Goal: Task Accomplishment & Management: Use online tool/utility

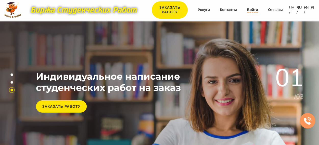
click at [249, 10] on link "Войти" at bounding box center [252, 9] width 11 height 5
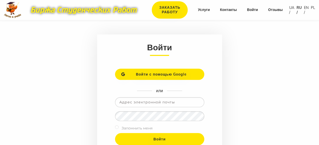
scroll to position [60, 0]
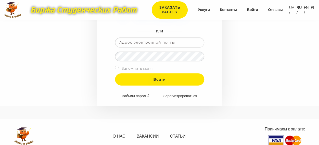
type input "marunagyn@ukr.net"
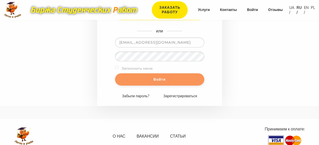
drag, startPoint x: 131, startPoint y: 82, endPoint x: 134, endPoint y: 74, distance: 8.1
click at [131, 82] on input "Войти" at bounding box center [159, 79] width 89 height 12
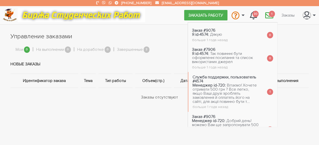
scroll to position [44, 0]
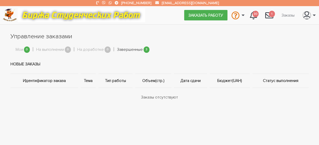
click at [138, 52] on link "Завершенные" at bounding box center [130, 49] width 26 height 7
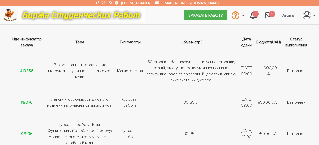
scroll to position [41, 0]
click at [26, 69] on strong "#19356" at bounding box center [26, 71] width 13 height 5
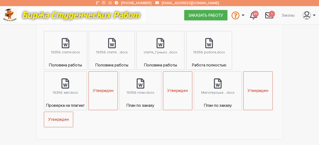
scroll to position [309, 0]
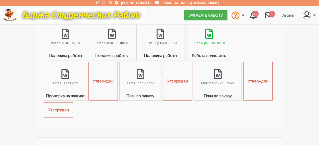
click at [210, 33] on icon at bounding box center [209, 34] width 8 height 10
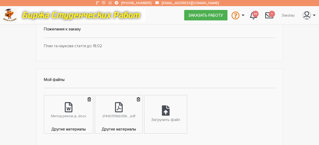
scroll to position [0, 0]
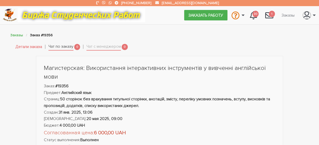
click at [73, 47] on link "Чат по заказу" at bounding box center [60, 46] width 25 height 7
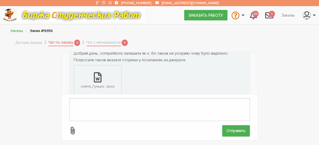
scroll to position [784, 0]
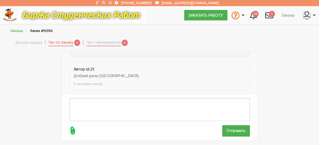
click at [72, 126] on icon at bounding box center [72, 130] width 9 height 9
click at [222, 130] on input "file" at bounding box center [222, 130] width 0 height 0
type input "C:\fakepath\Магістерська _доопрацювання.docx"
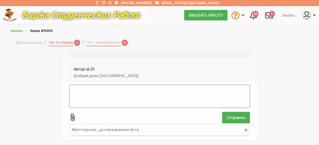
click at [118, 91] on textarea at bounding box center [159, 96] width 180 height 23
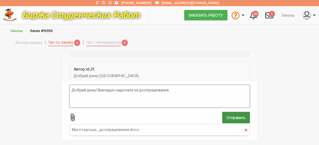
type textarea "Добрий день! Викладач надіслала на доопрацювання."
click at [232, 116] on input "Отправить" at bounding box center [236, 117] width 28 height 11
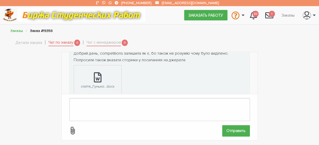
scroll to position [731, 0]
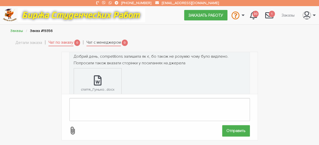
click at [113, 40] on link "Чат с менеджером" at bounding box center [103, 42] width 34 height 7
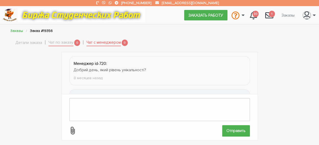
scroll to position [402, 0]
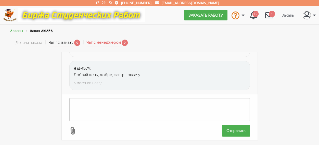
click at [71, 39] on link "Чат по заказу" at bounding box center [60, 42] width 25 height 7
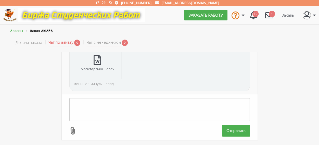
scroll to position [843, 0]
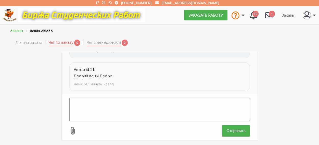
click at [98, 103] on textarea at bounding box center [159, 109] width 180 height 23
type textarea "д"
type textarea "Дякую!"
click at [231, 126] on input "Отправить" at bounding box center [236, 130] width 28 height 11
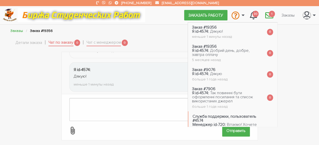
click at [272, 12] on span "1" at bounding box center [271, 14] width 6 height 6
click at [294, 93] on div "← Назад Вперед → Я id-4574: 1-3 дні 6 месяцев назад Менеджер id-720: самої магі…" at bounding box center [160, 96] width 306 height 89
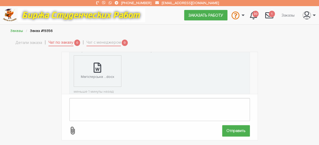
scroll to position [797, 0]
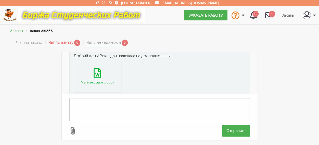
click at [95, 71] on icon at bounding box center [97, 73] width 8 height 10
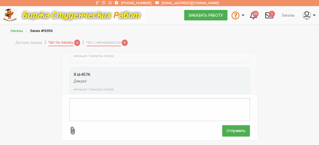
scroll to position [877, 0]
